Goal: Transaction & Acquisition: Purchase product/service

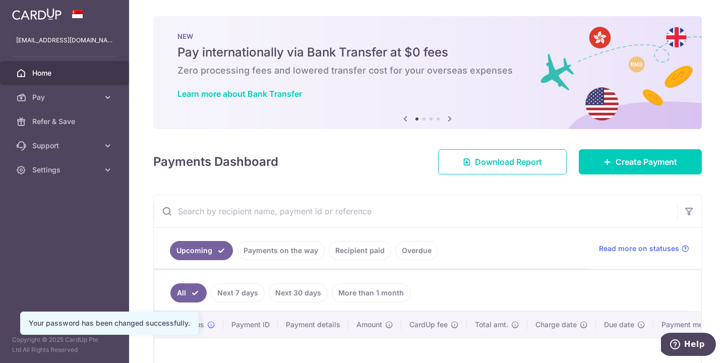
scroll to position [135, 0]
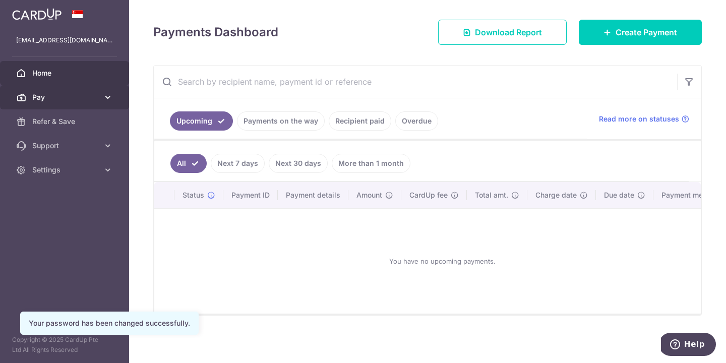
click at [94, 102] on link "Pay" at bounding box center [64, 97] width 129 height 24
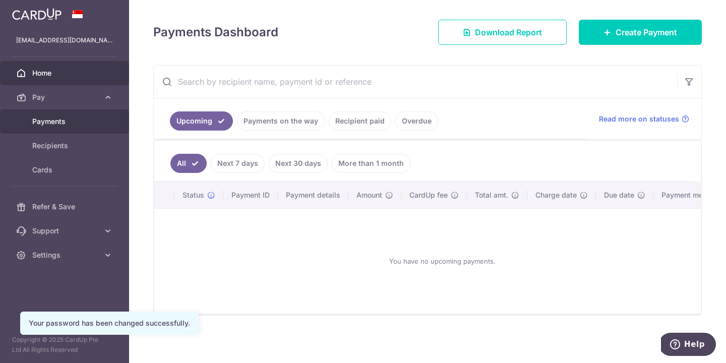
click at [93, 121] on span "Payments" at bounding box center [65, 121] width 67 height 10
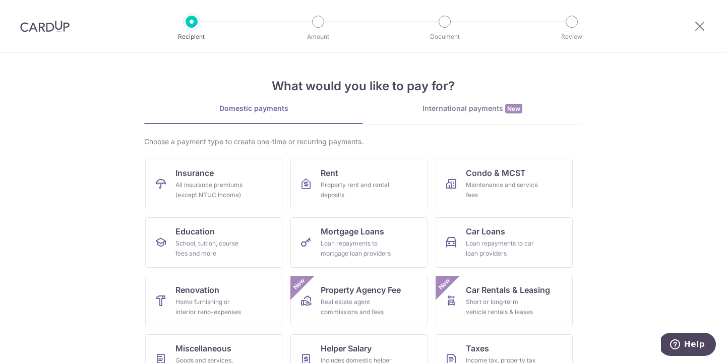
click at [471, 107] on div "International payments New" at bounding box center [472, 108] width 219 height 11
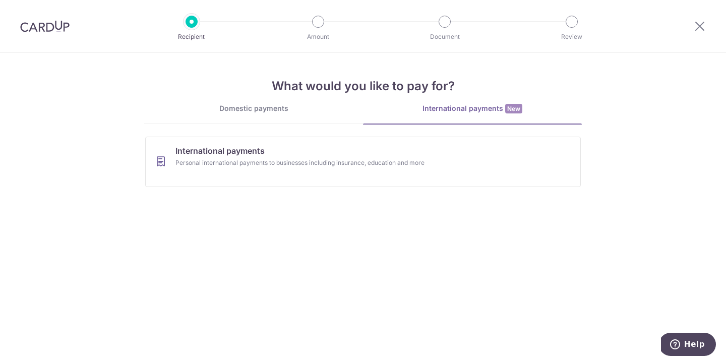
click at [309, 120] on link "Domestic payments" at bounding box center [253, 113] width 219 height 20
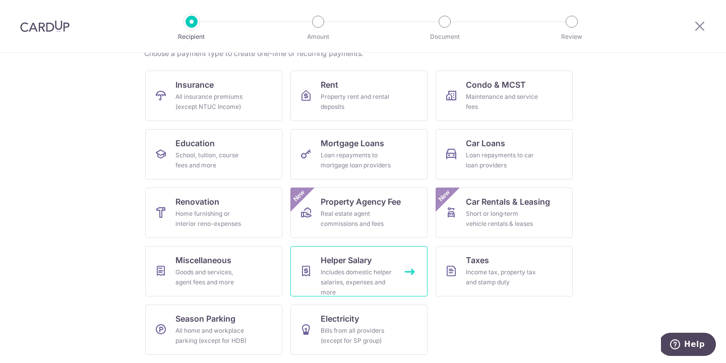
scroll to position [87, 0]
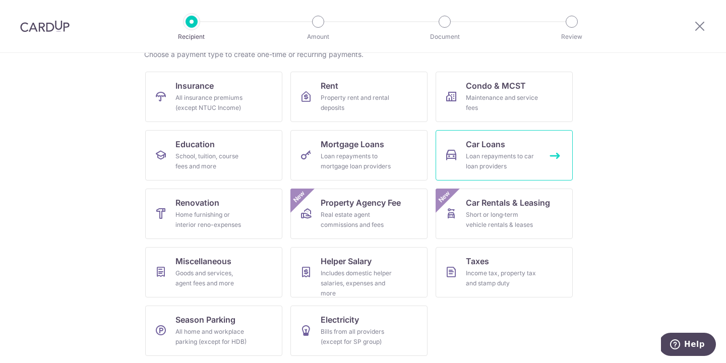
click at [496, 173] on link "Car Loans Loan repayments to car loan providers" at bounding box center [504, 155] width 137 height 50
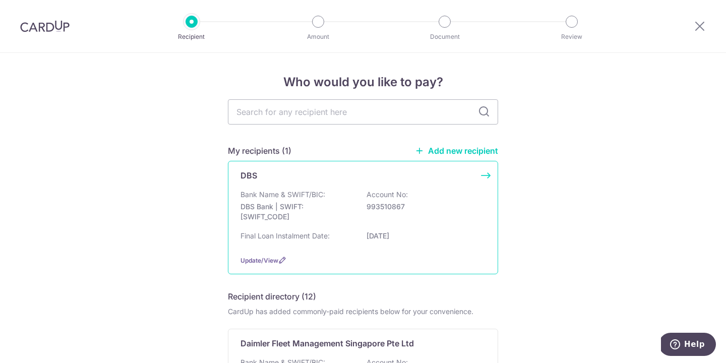
drag, startPoint x: 0, startPoint y: 0, endPoint x: 429, endPoint y: 219, distance: 481.6
click at [429, 219] on div "Bank Name & SWIFT/BIC: DBS Bank | SWIFT: DBSSSGSGXXX Account No: 993510867" at bounding box center [362, 208] width 245 height 37
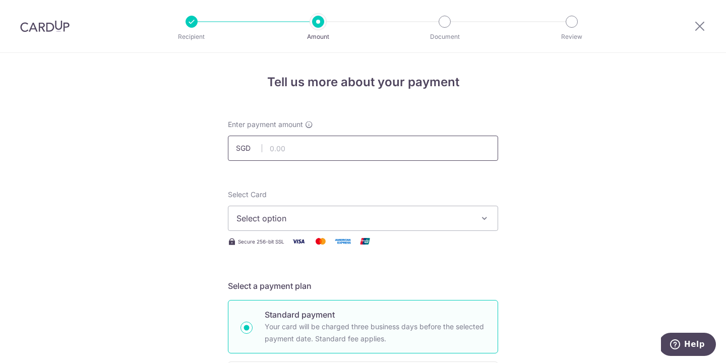
click at [366, 159] on input "text" at bounding box center [363, 148] width 270 height 25
type input "1,557.00"
click at [698, 32] on div at bounding box center [700, 26] width 52 height 52
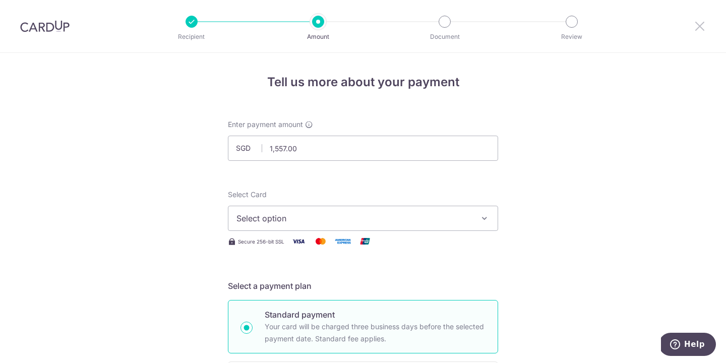
click at [700, 27] on icon at bounding box center [700, 26] width 12 height 13
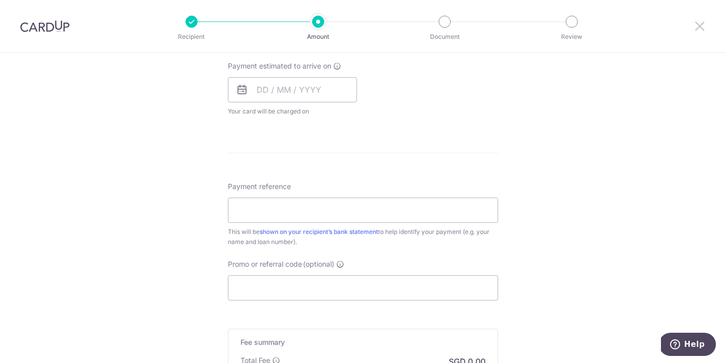
scroll to position [602, 0]
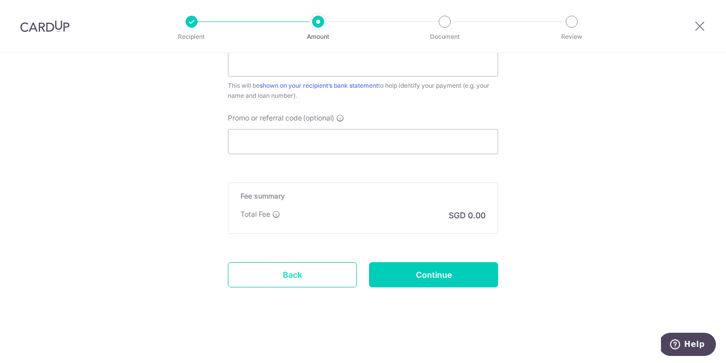
click at [245, 270] on link "Back" at bounding box center [292, 274] width 129 height 25
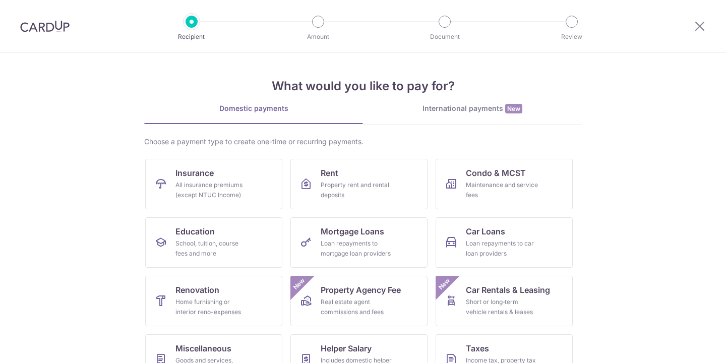
click at [505, 111] on span "New" at bounding box center [513, 109] width 17 height 10
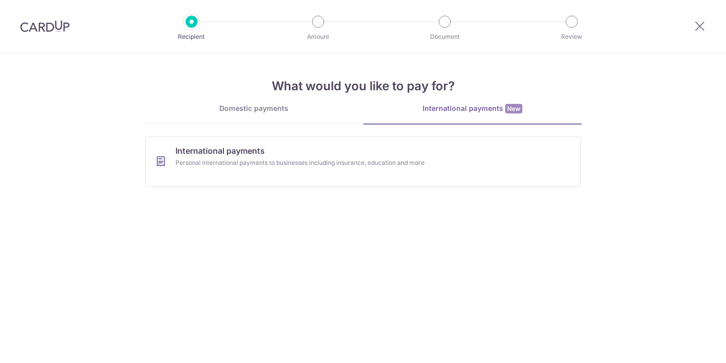
click at [309, 105] on div "Domestic payments" at bounding box center [253, 108] width 219 height 10
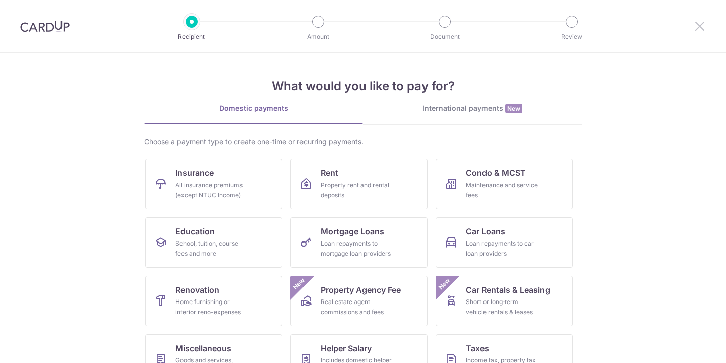
click at [694, 32] on icon at bounding box center [700, 26] width 12 height 13
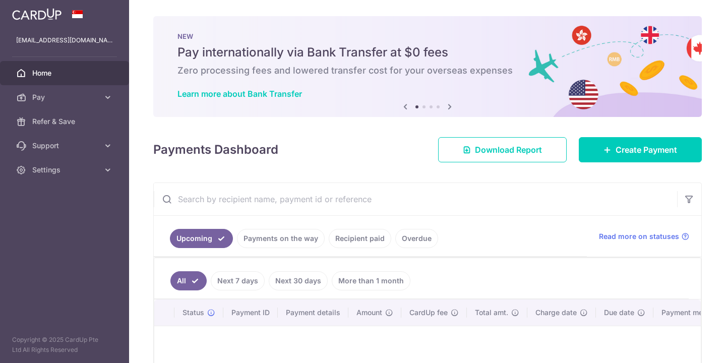
scroll to position [93, 0]
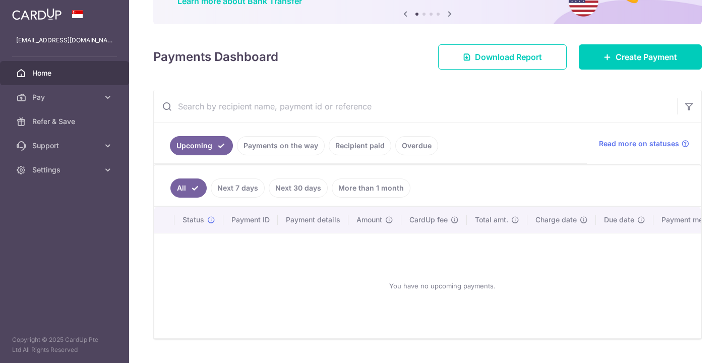
click at [299, 141] on link "Payments on the way" at bounding box center [281, 145] width 88 height 19
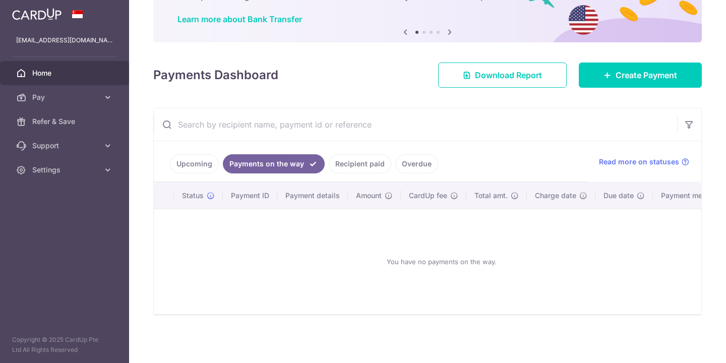
click at [350, 157] on link "Recipient paid" at bounding box center [360, 163] width 63 height 19
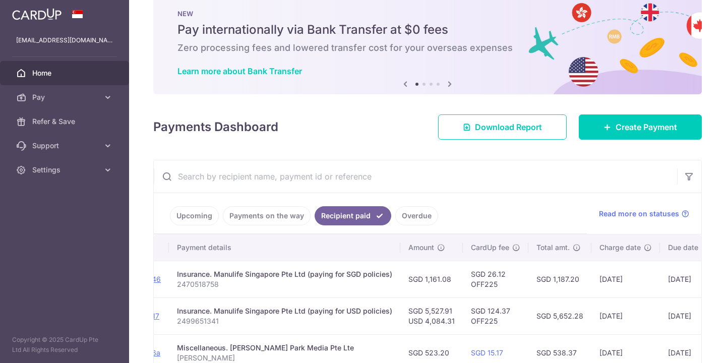
scroll to position [0, 0]
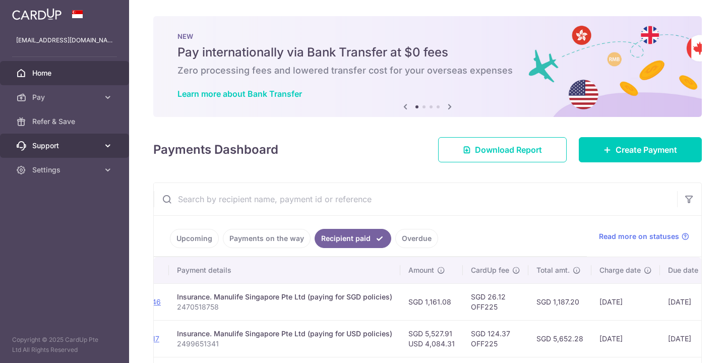
click at [96, 134] on link "Support" at bounding box center [64, 146] width 129 height 24
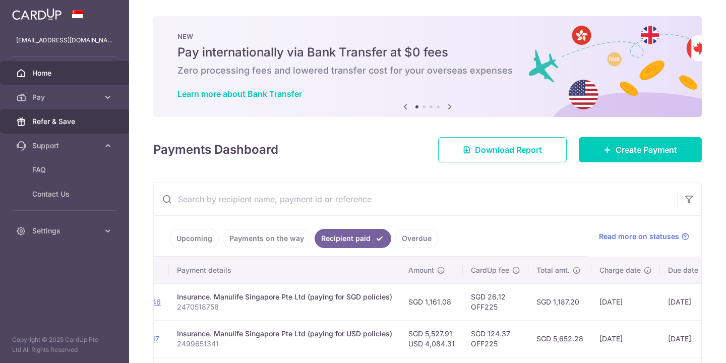
click at [95, 127] on link "Refer & Save" at bounding box center [64, 121] width 129 height 24
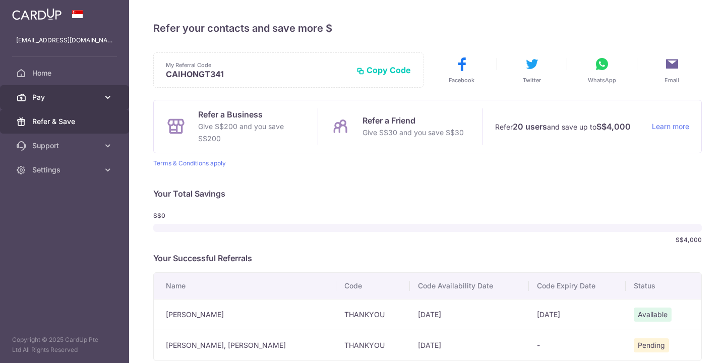
click at [99, 90] on link "Pay" at bounding box center [64, 97] width 129 height 24
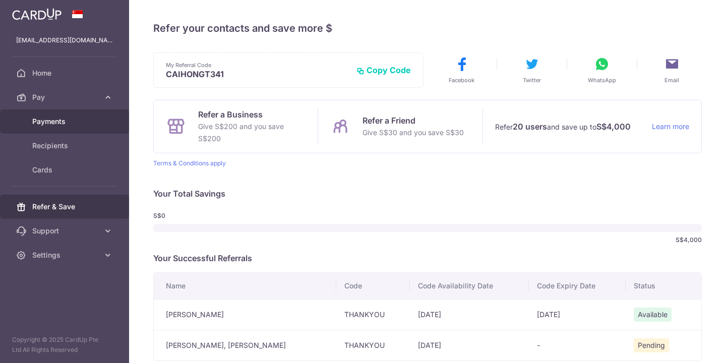
click at [94, 129] on link "Payments" at bounding box center [64, 121] width 129 height 24
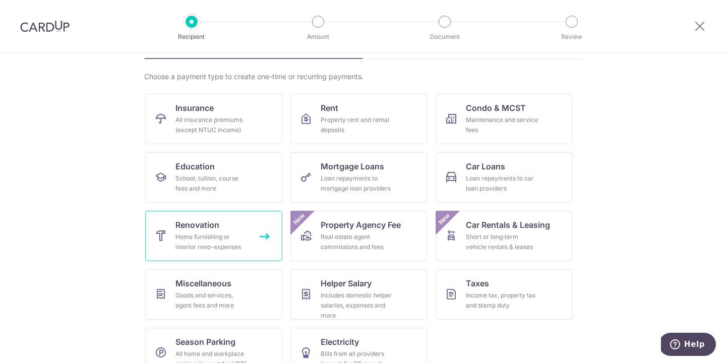
scroll to position [88, 0]
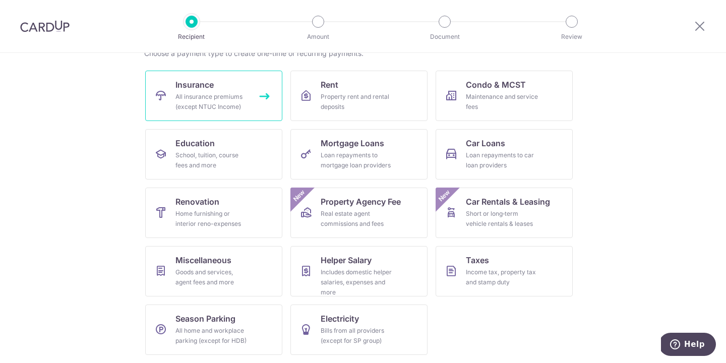
click at [222, 91] on link "Insurance All insurance premiums (except NTUC Income)" at bounding box center [213, 96] width 137 height 50
